Goal: Transaction & Acquisition: Book appointment/travel/reservation

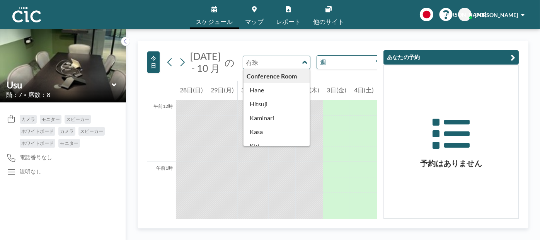
click at [285, 69] on input "text" at bounding box center [272, 62] width 59 height 13
type input "Usu"
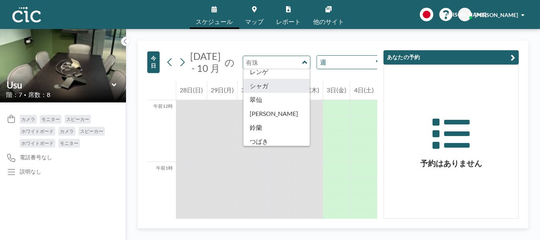
scroll to position [309, 0]
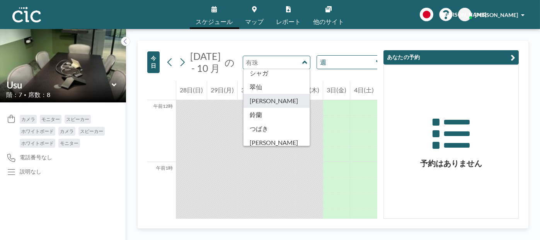
type input "Sumire"
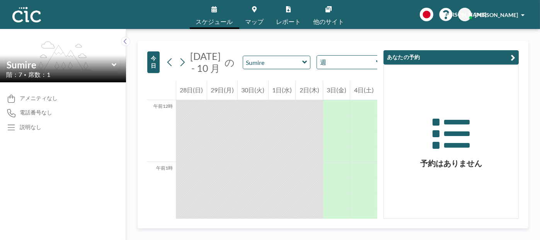
click at [337, 67] on input "オプションを検索" at bounding box center [350, 62] width 43 height 10
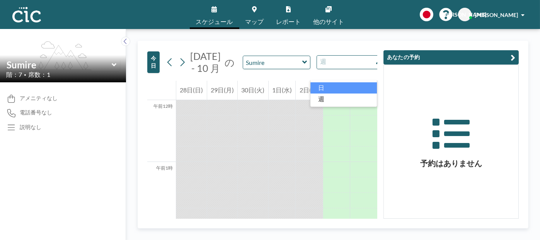
click at [322, 89] on font "日" at bounding box center [321, 87] width 6 height 7
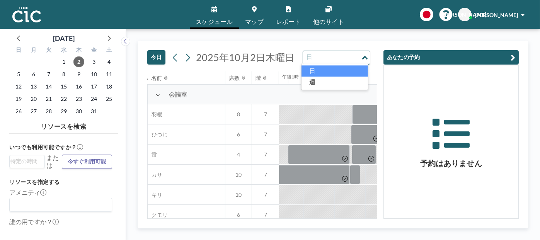
click at [328, 58] on input "オプションを検索" at bounding box center [332, 58] width 56 height 10
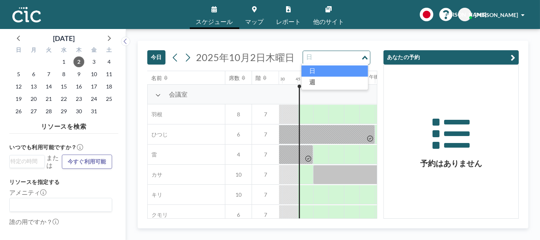
scroll to position [0, 959]
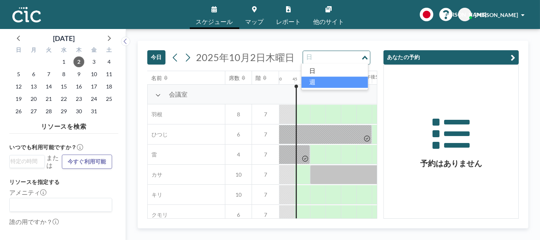
click at [331, 81] on li "週" at bounding box center [335, 82] width 67 height 11
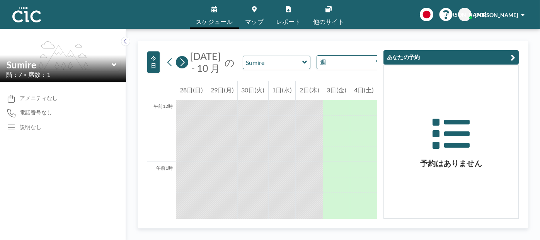
click at [186, 68] on icon at bounding box center [182, 62] width 7 height 12
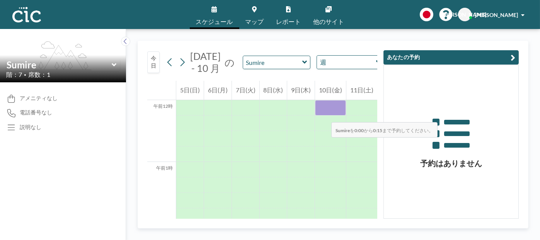
click at [324, 94] on font "10日(金)" at bounding box center [330, 89] width 23 height 7
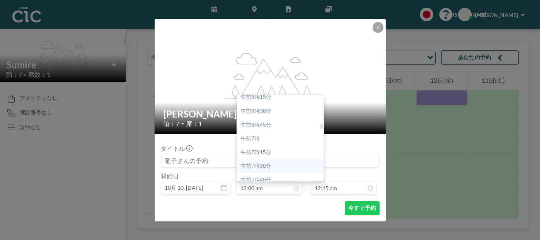
scroll to position [464, 0]
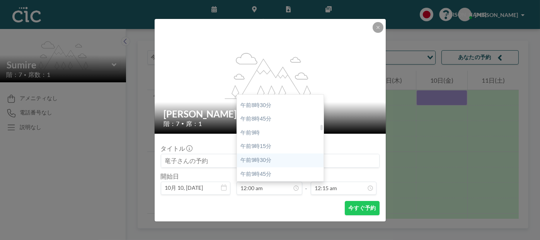
click at [262, 161] on font "午前9時30分" at bounding box center [256, 160] width 31 height 6
type input "09:30 am"
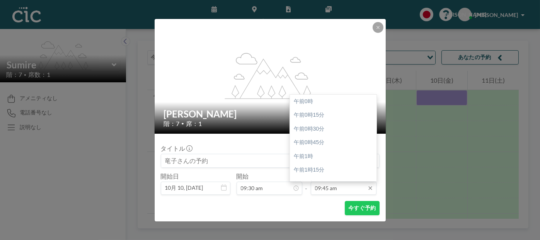
scroll to position [537, 0]
click at [334, 186] on input "09:45 am" at bounding box center [344, 188] width 66 height 13
click at [318, 158] on font "午前11時30分" at bounding box center [311, 159] width 34 height 6
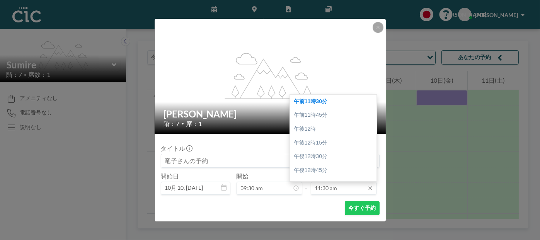
click at [323, 187] on input "11:30 am" at bounding box center [344, 188] width 66 height 13
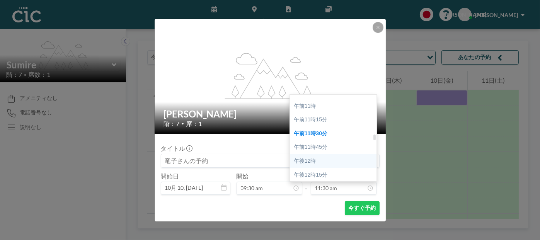
scroll to position [595, 0]
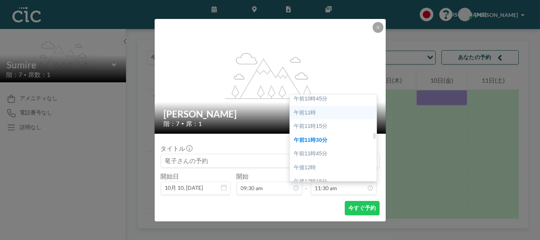
click at [323, 116] on div "午前11時" at bounding box center [335, 113] width 91 height 14
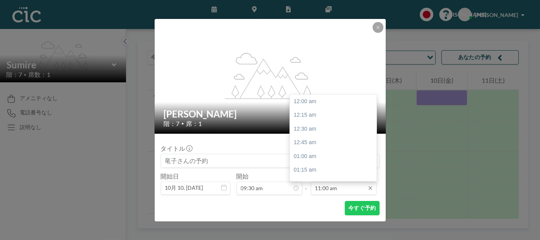
scroll to position [605, 0]
click at [321, 113] on font "午前11時15分" at bounding box center [311, 115] width 34 height 6
type input "11:15 am"
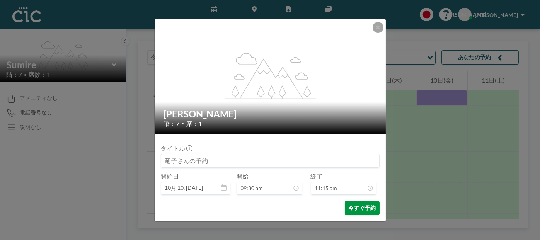
scroll to position [620, 0]
click at [357, 208] on font "今すぐ予約" at bounding box center [362, 208] width 27 height 7
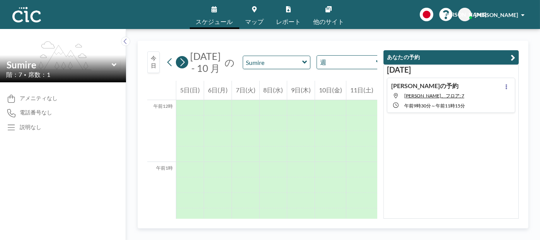
click at [188, 68] on button at bounding box center [182, 62] width 12 height 12
click at [303, 64] on icon at bounding box center [305, 62] width 5 height 3
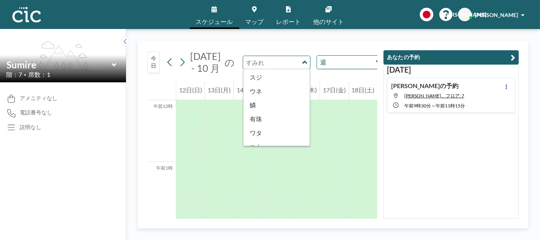
scroll to position [428, 0]
type input "[PERSON_NAME]"
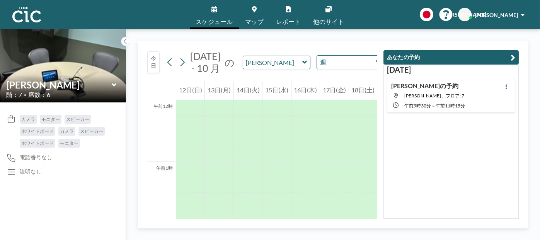
click at [303, 64] on icon at bounding box center [305, 62] width 5 height 3
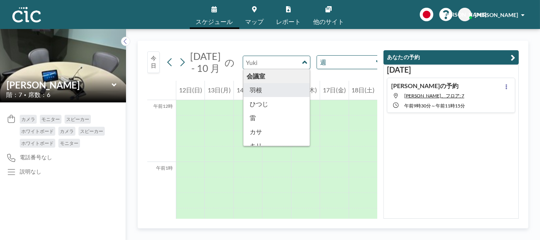
type input "Hane"
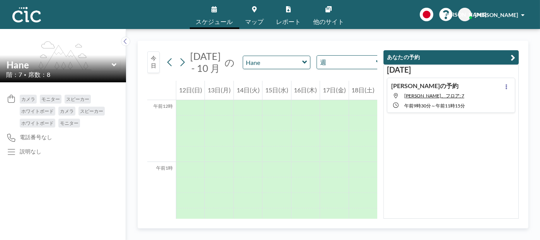
click at [303, 64] on icon at bounding box center [305, 62] width 5 height 3
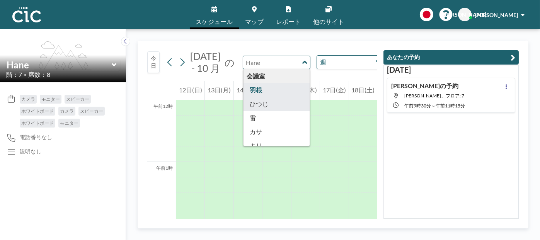
type input "Hitsuji"
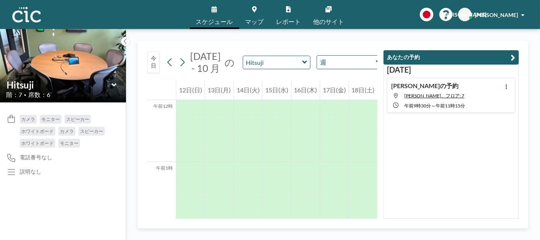
click at [303, 66] on icon at bounding box center [305, 62] width 5 height 8
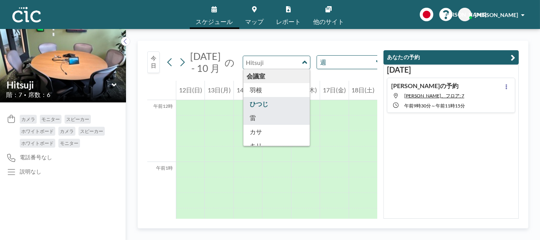
type input "Kaminari"
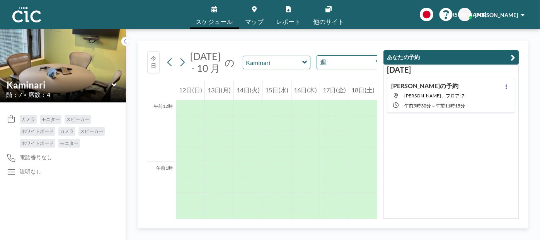
click at [303, 66] on icon at bounding box center [305, 62] width 5 height 8
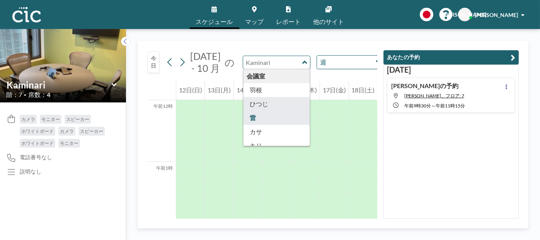
scroll to position [39, 0]
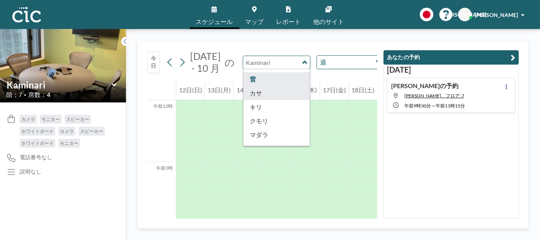
type input "Kasa"
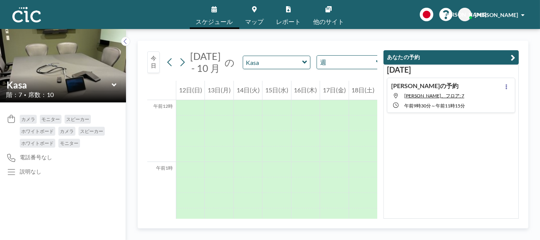
click at [303, 66] on icon at bounding box center [305, 62] width 5 height 8
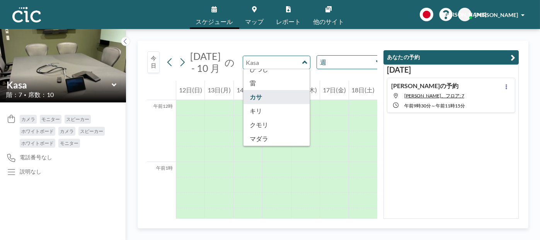
scroll to position [77, 0]
type input "Mura"
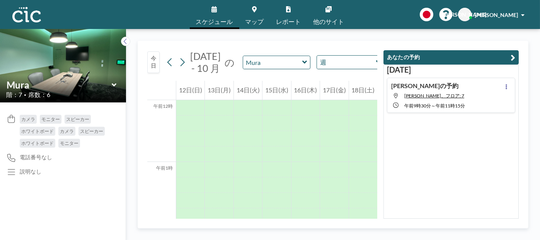
click at [303, 66] on icon at bounding box center [305, 62] width 5 height 8
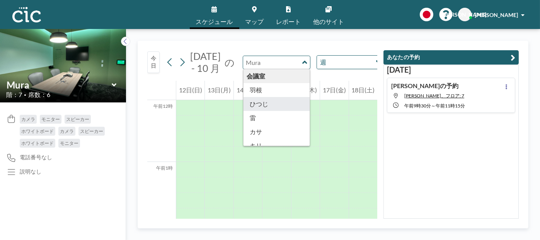
type input "Hitsuji"
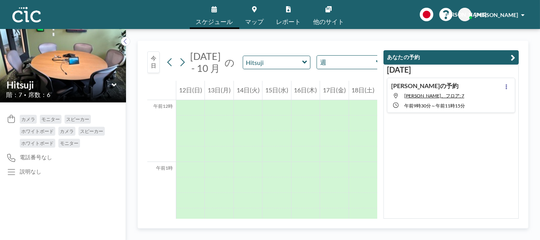
click at [303, 66] on icon at bounding box center [305, 62] width 5 height 8
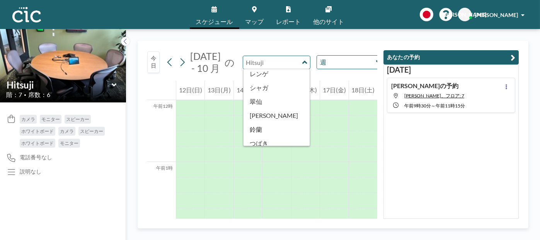
scroll to position [387, 0]
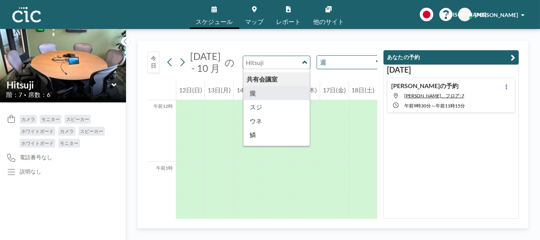
type input "Oboro"
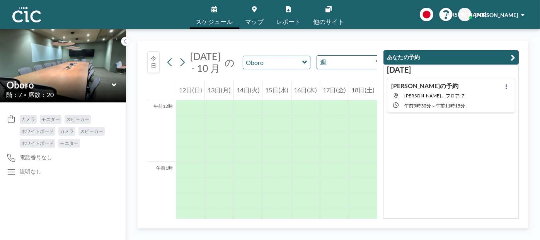
click at [303, 64] on icon at bounding box center [305, 62] width 5 height 3
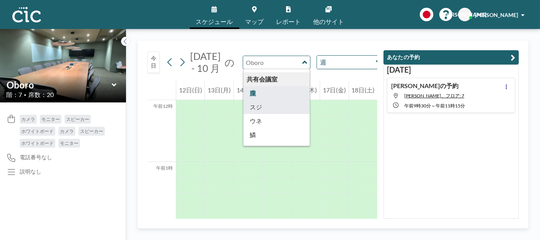
type input "Suji"
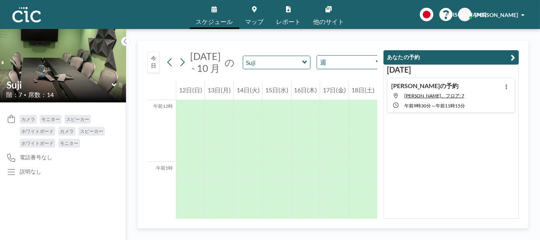
click at [303, 64] on icon at bounding box center [305, 62] width 5 height 3
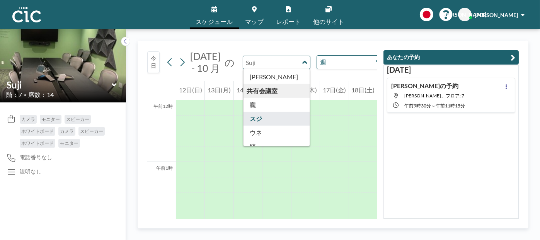
scroll to position [390, 0]
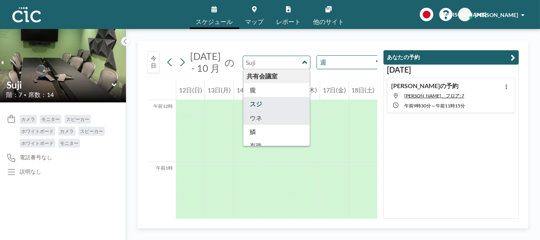
type input "Une"
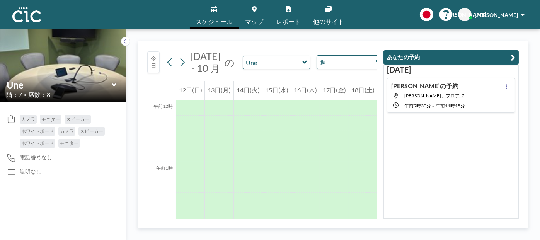
click at [303, 66] on icon at bounding box center [305, 62] width 5 height 8
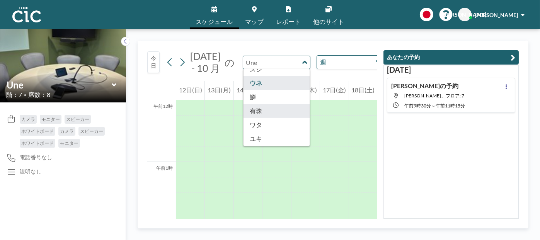
scroll to position [428, 0]
type input "Uroko"
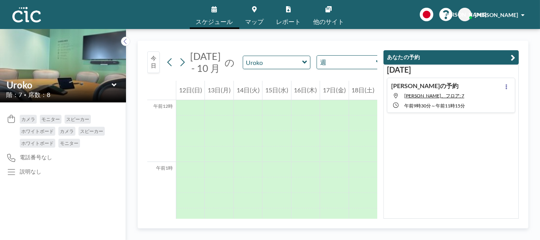
click at [303, 64] on icon at bounding box center [305, 62] width 5 height 3
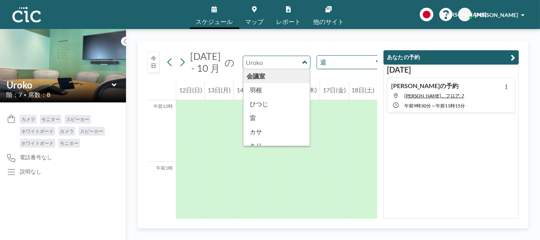
click at [265, 52] on div "[DATE] - 10 月 の 会議室 [PERSON_NAME] 雷 カサ キリ クモリ マダラ [PERSON_NAME] サバ 電話ボックス あじさい …" at bounding box center [274, 62] width 221 height 24
